Goal: Task Accomplishment & Management: Use online tool/utility

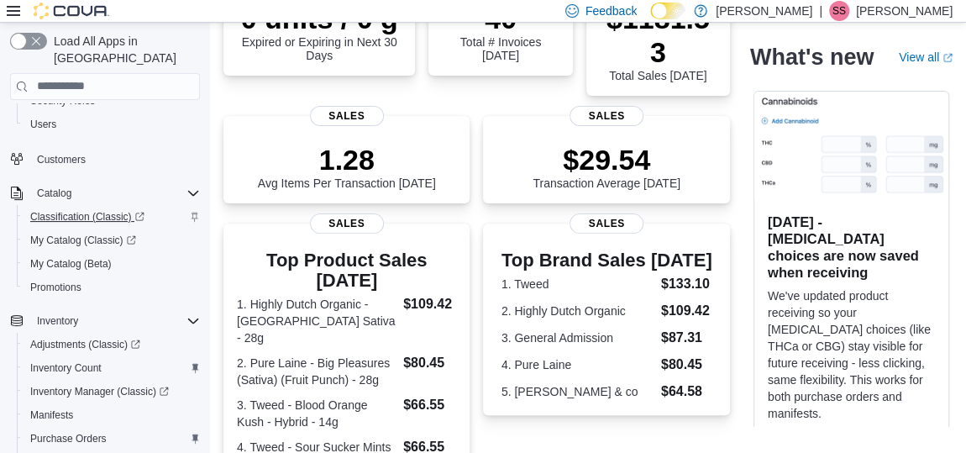
scroll to position [210, 0]
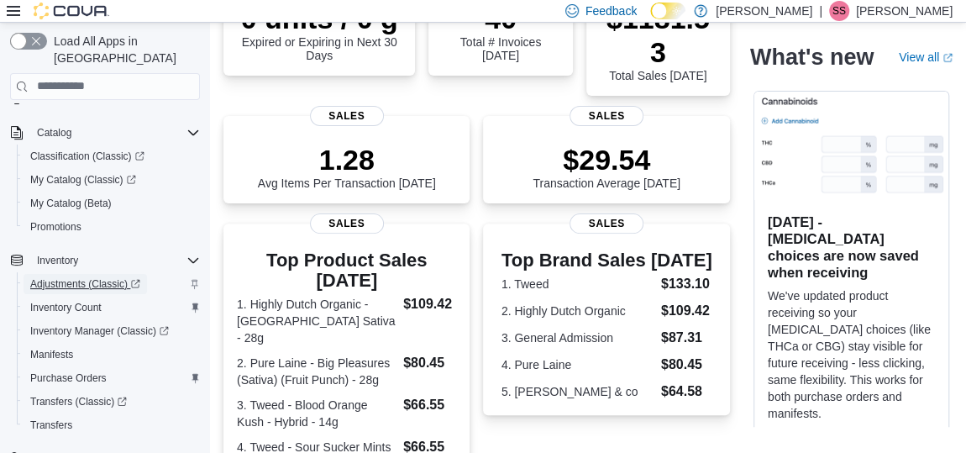
click at [90, 277] on span "Adjustments (Classic)" at bounding box center [85, 283] width 110 height 13
click at [45, 418] on span "Transfers" at bounding box center [51, 424] width 42 height 13
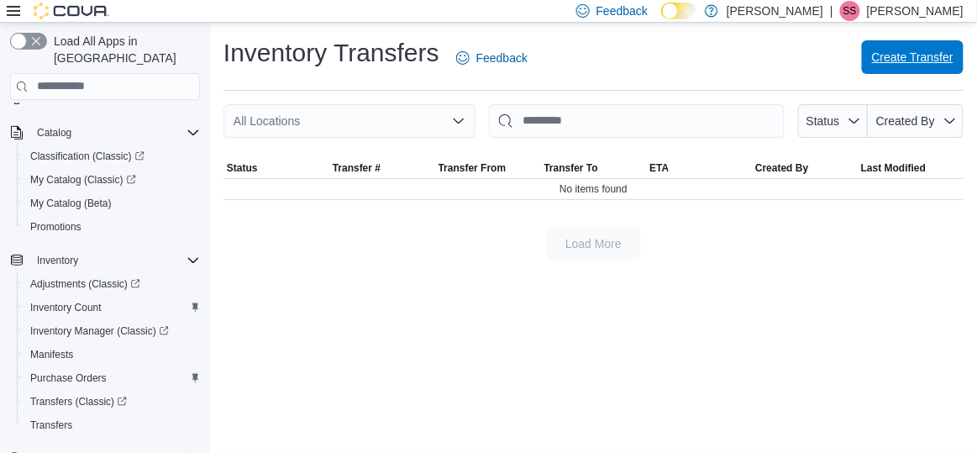
click at [921, 50] on span "Create Transfer" at bounding box center [912, 57] width 81 height 17
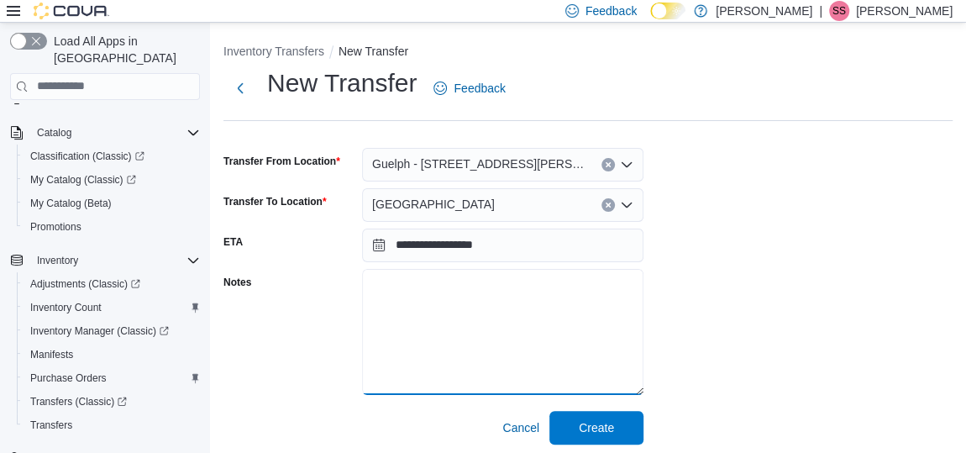
click at [443, 291] on textarea "Notes" at bounding box center [502, 332] width 281 height 126
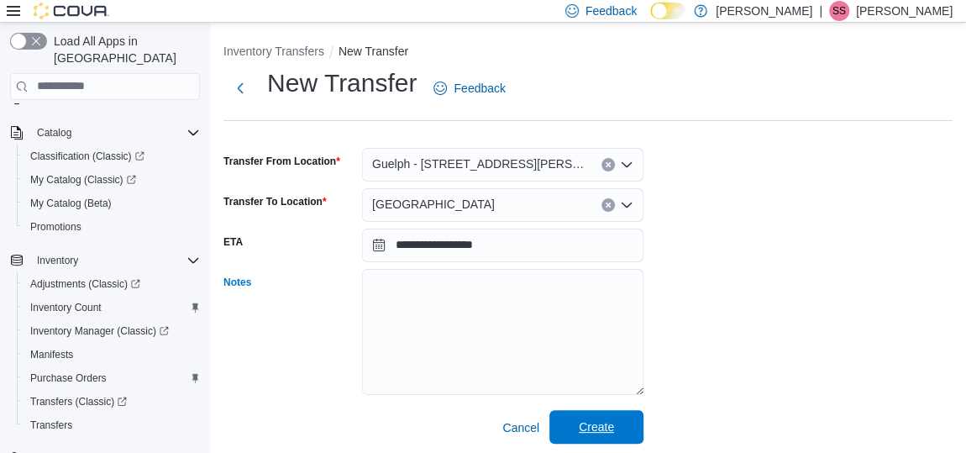
click at [584, 412] on span "Create" at bounding box center [596, 427] width 74 height 34
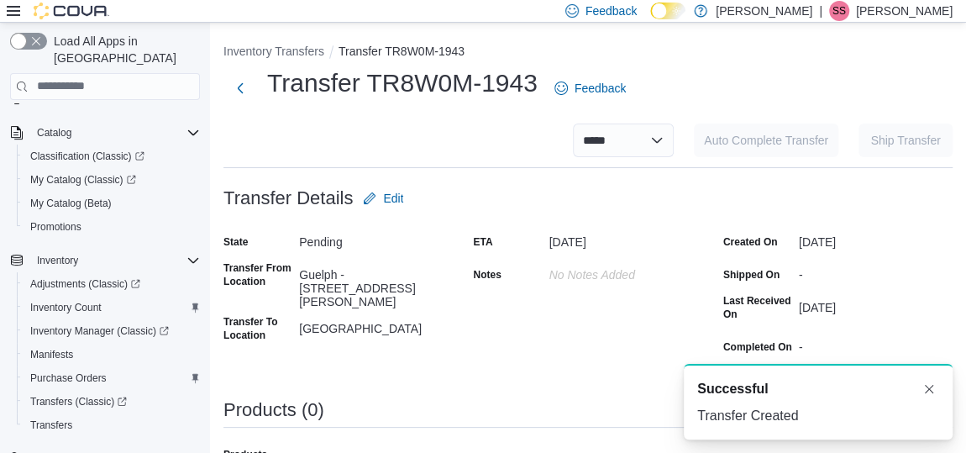
click at [380, 409] on div "Products (0)" at bounding box center [587, 410] width 729 height 20
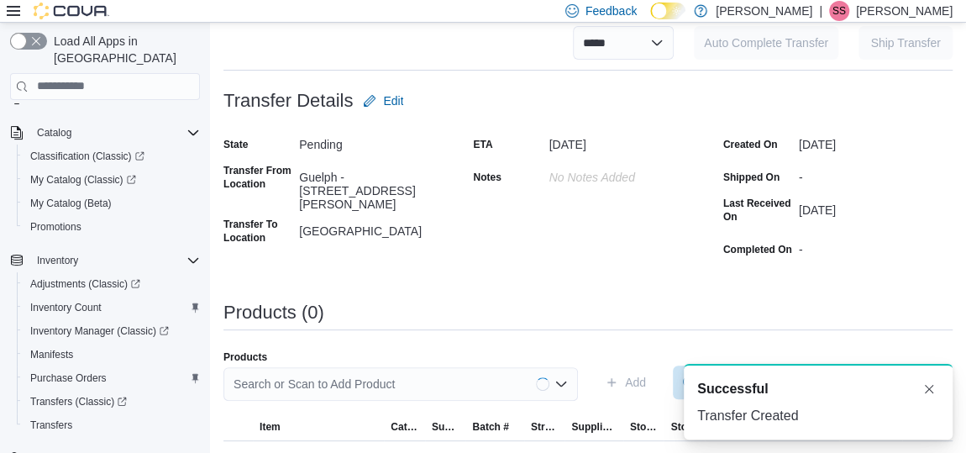
scroll to position [132, 0]
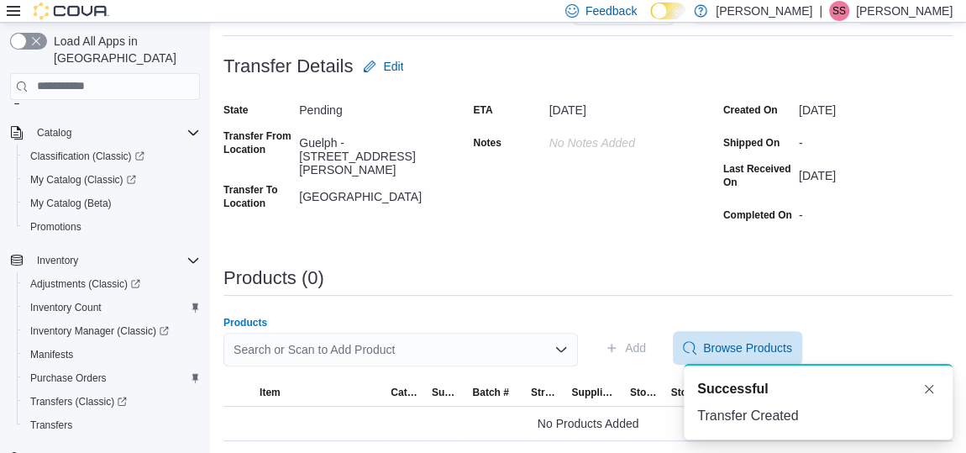
click at [399, 345] on div "Search or Scan to Add Product" at bounding box center [400, 350] width 354 height 34
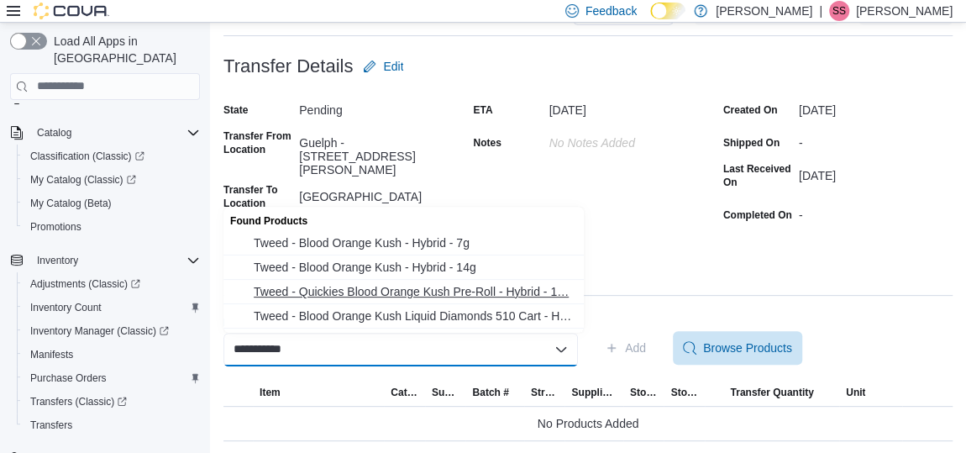
type input "**********"
click at [430, 281] on button "Tweed - Quickies Blood Orange Kush Pre-Roll - Hybrid - 1… Tweed - Quickies Bloo…" at bounding box center [403, 292] width 360 height 24
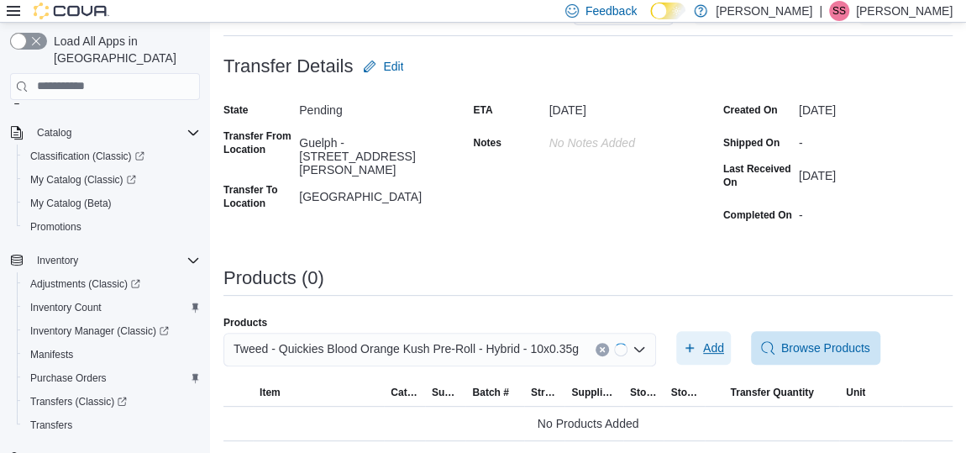
click at [711, 354] on span "Add" at bounding box center [713, 347] width 21 height 17
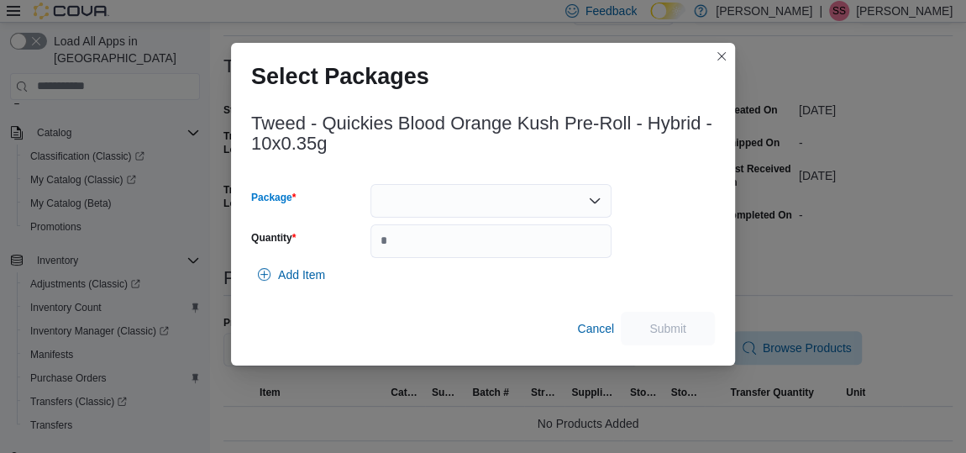
click at [564, 186] on div at bounding box center [490, 201] width 241 height 34
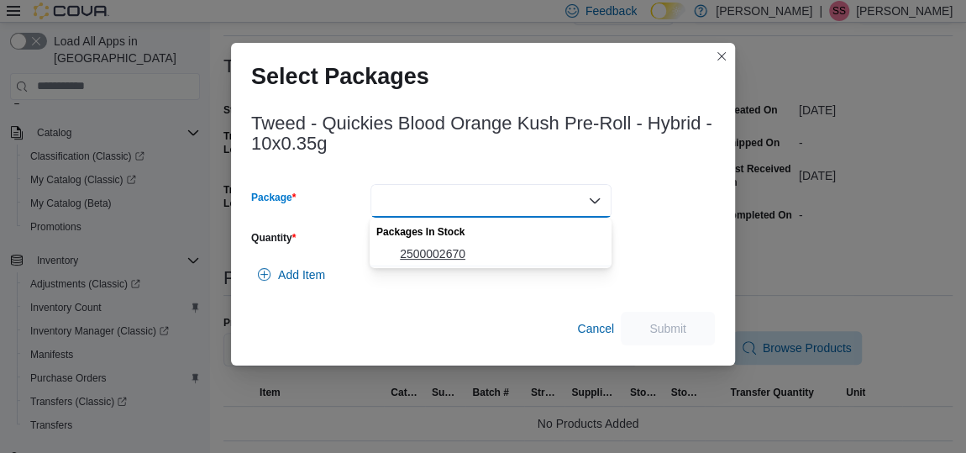
click at [501, 249] on span "2500002670" at bounding box center [500, 253] width 201 height 17
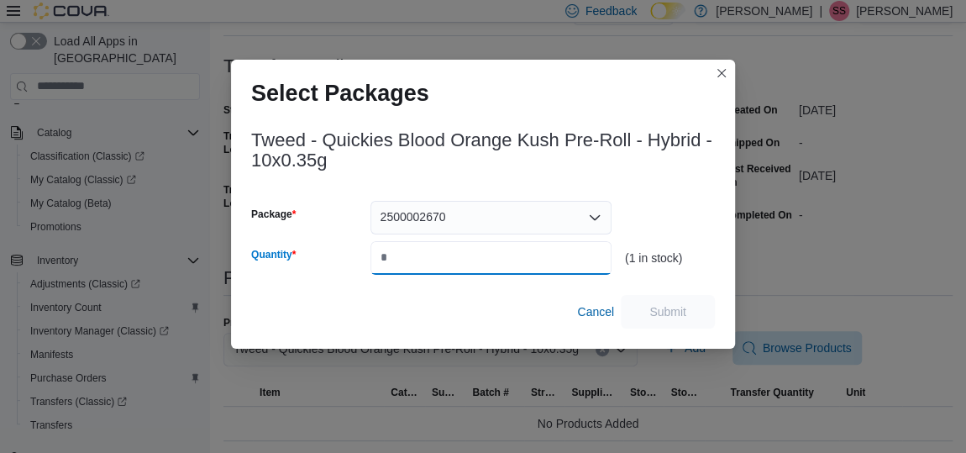
click at [501, 249] on input "Quantity" at bounding box center [490, 258] width 241 height 34
type input "*"
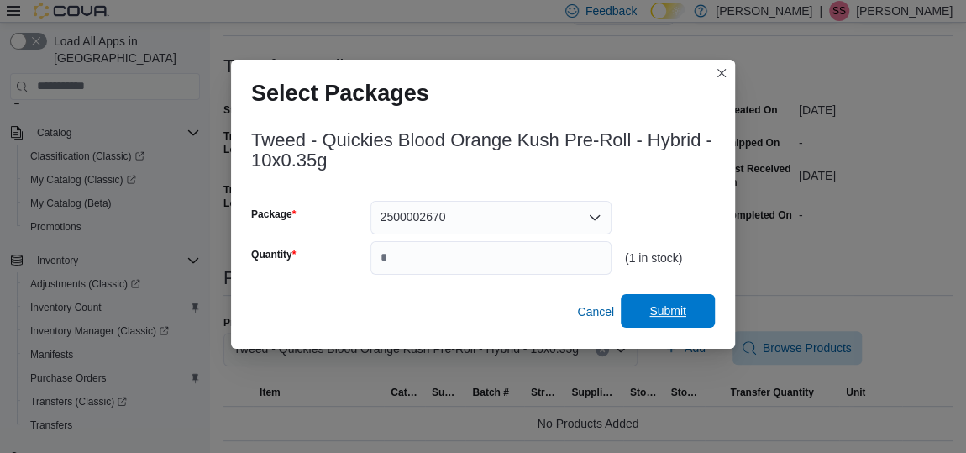
click at [660, 300] on span "Submit" at bounding box center [668, 311] width 74 height 34
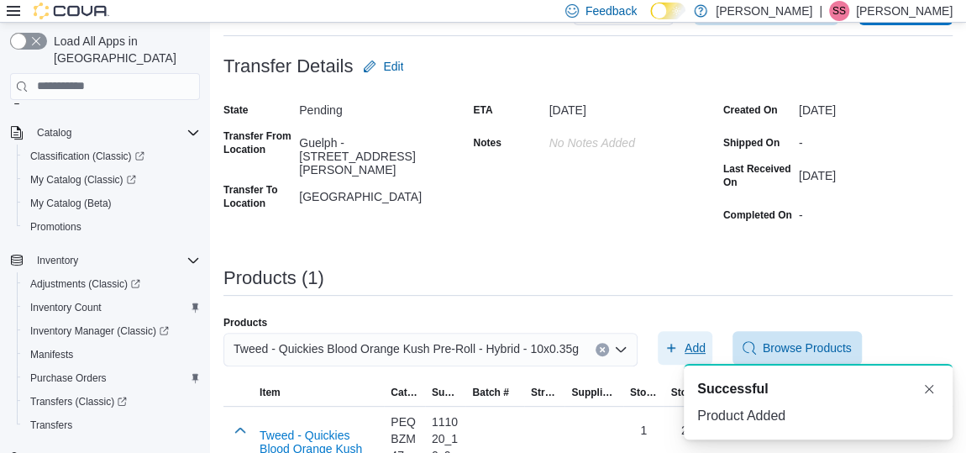
scroll to position [196, 0]
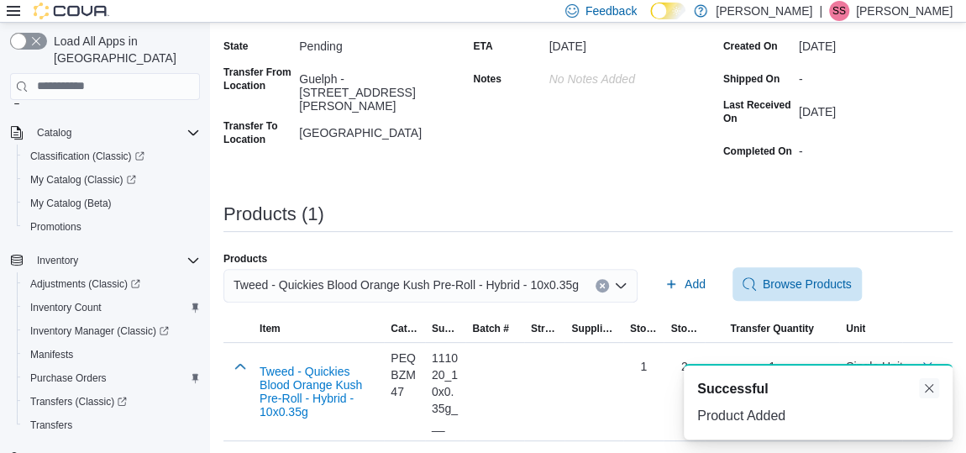
click at [932, 391] on button "Dismiss toast" at bounding box center [929, 388] width 20 height 20
